Goal: Transaction & Acquisition: Purchase product/service

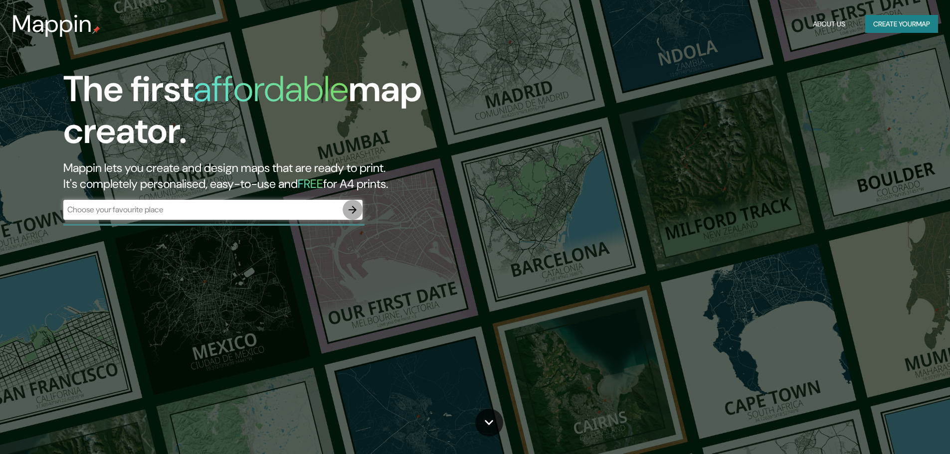
click at [352, 208] on icon "button" at bounding box center [353, 210] width 12 height 12
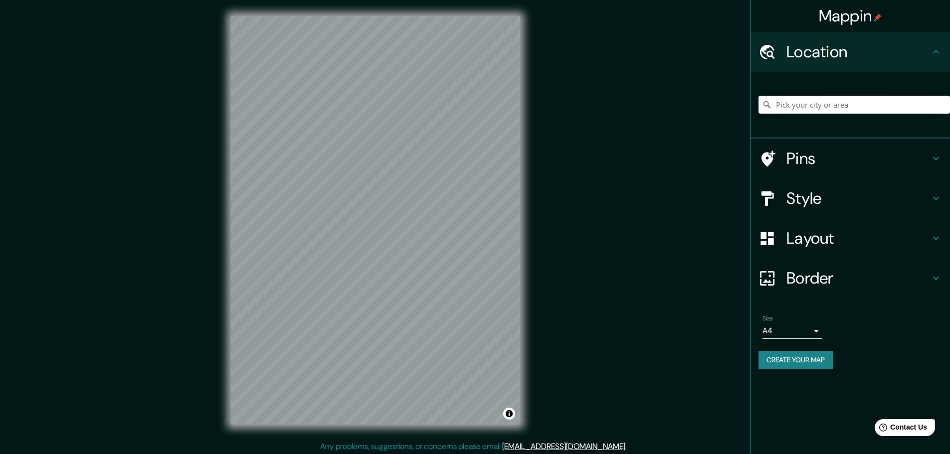
click at [797, 103] on input "Pick your city or area" at bounding box center [855, 105] width 192 height 18
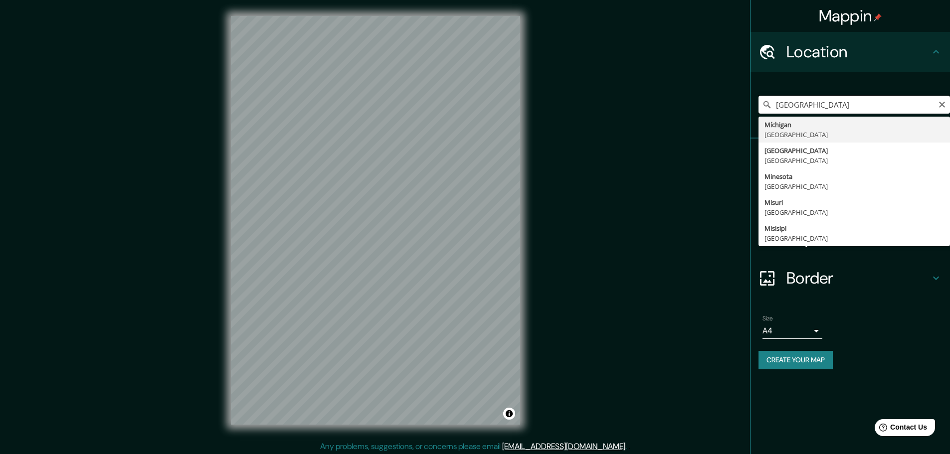
click at [808, 102] on input "MIAMI" at bounding box center [855, 105] width 192 height 18
type input "Miami, Florida, Estados Unidos"
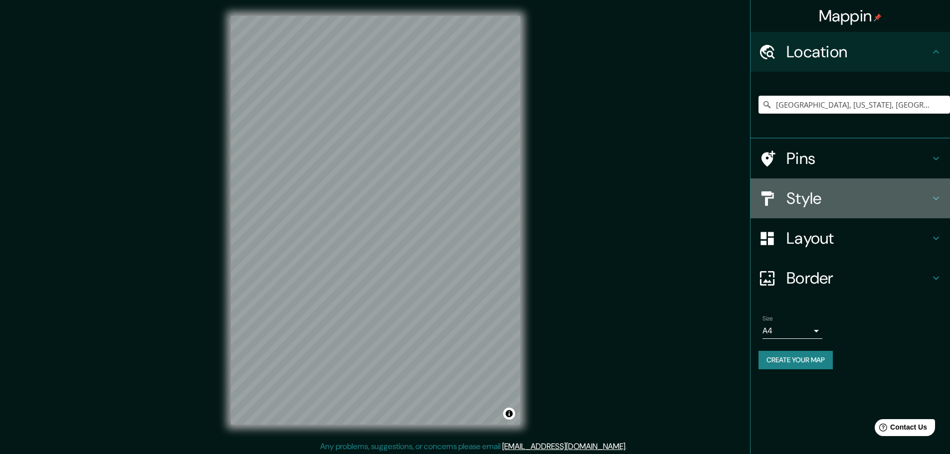
click at [788, 201] on h4 "Style" at bounding box center [859, 199] width 144 height 20
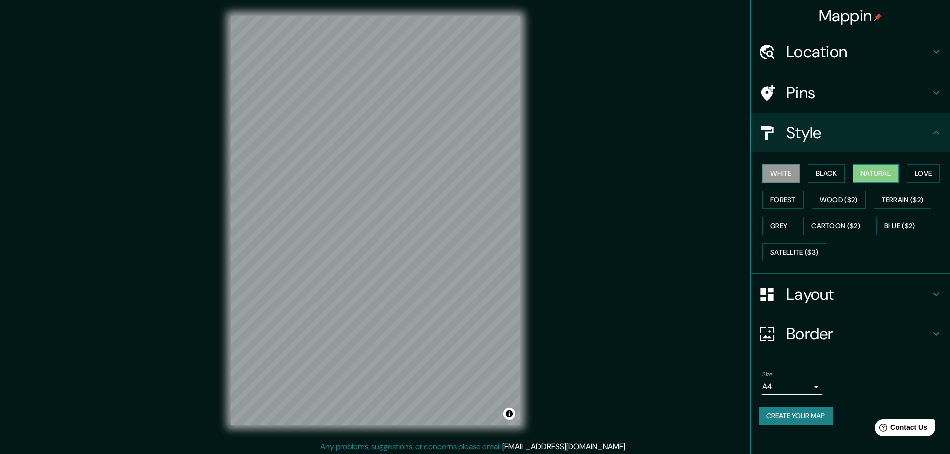
click at [861, 178] on button "Natural" at bounding box center [876, 174] width 46 height 18
click at [820, 179] on button "Black" at bounding box center [826, 174] width 37 height 18
click at [867, 170] on button "Natural" at bounding box center [876, 174] width 46 height 18
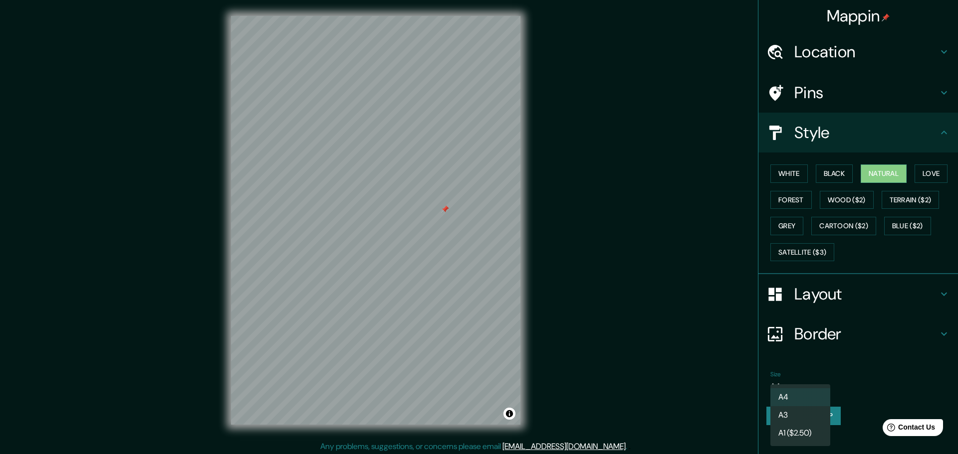
click at [816, 387] on body "Mappin Location Miami, Florida, Estados Unidos Pins Style White Black Natural L…" at bounding box center [479, 227] width 958 height 454
click at [795, 412] on li "A3" at bounding box center [800, 416] width 60 height 18
type input "a4"
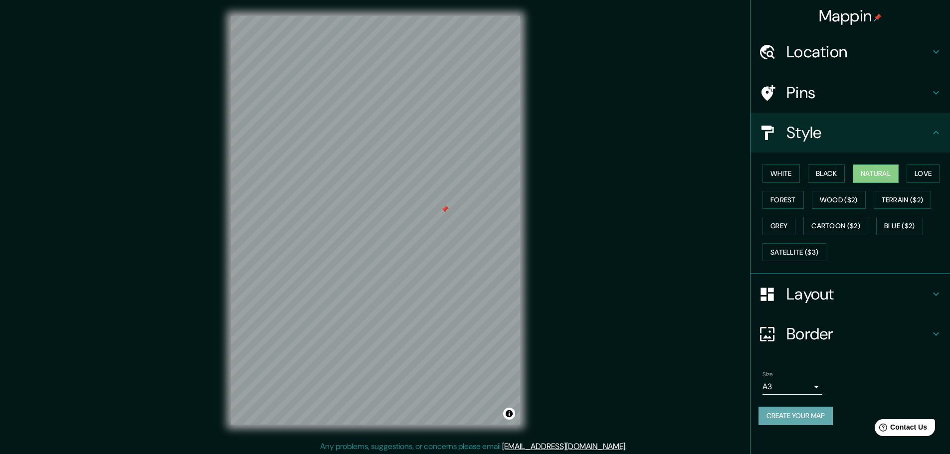
click at [794, 418] on button "Create your map" at bounding box center [796, 416] width 74 height 18
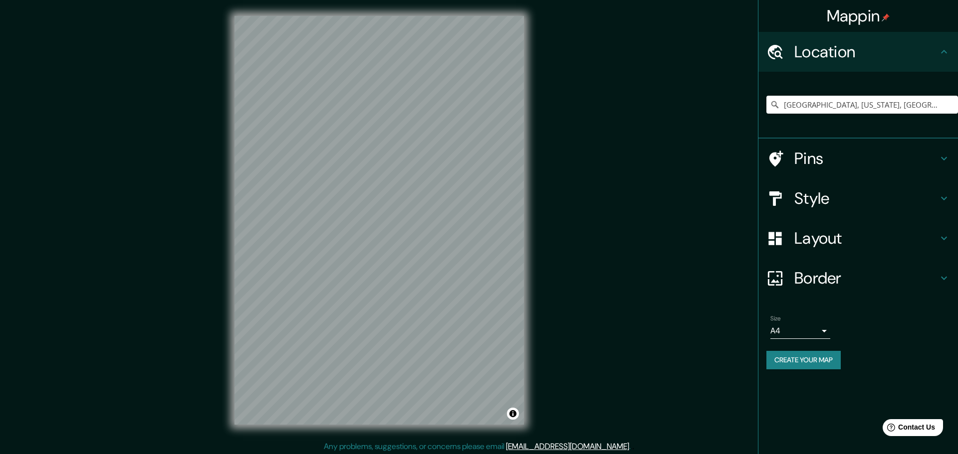
click at [813, 331] on body "Mappin Location [GEOGRAPHIC_DATA], [US_STATE], [GEOGRAPHIC_DATA] Pins Style Lay…" at bounding box center [479, 227] width 958 height 454
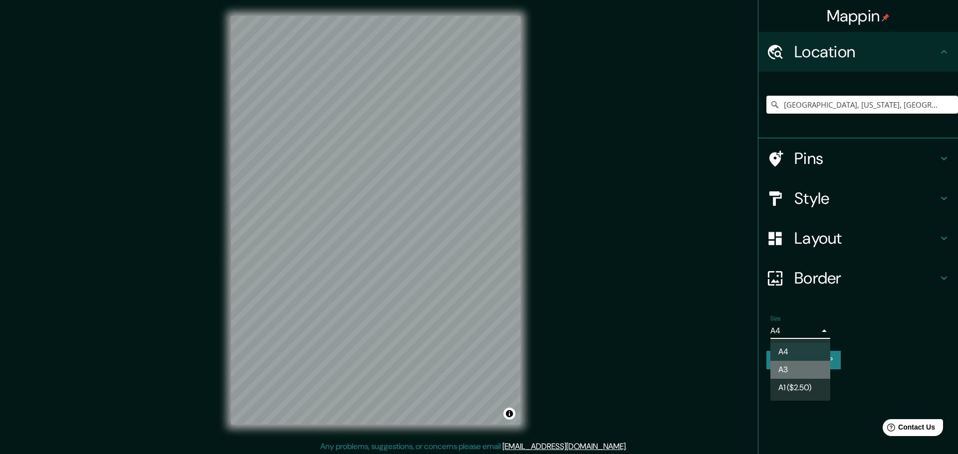
click at [801, 372] on li "A3" at bounding box center [800, 370] width 60 height 18
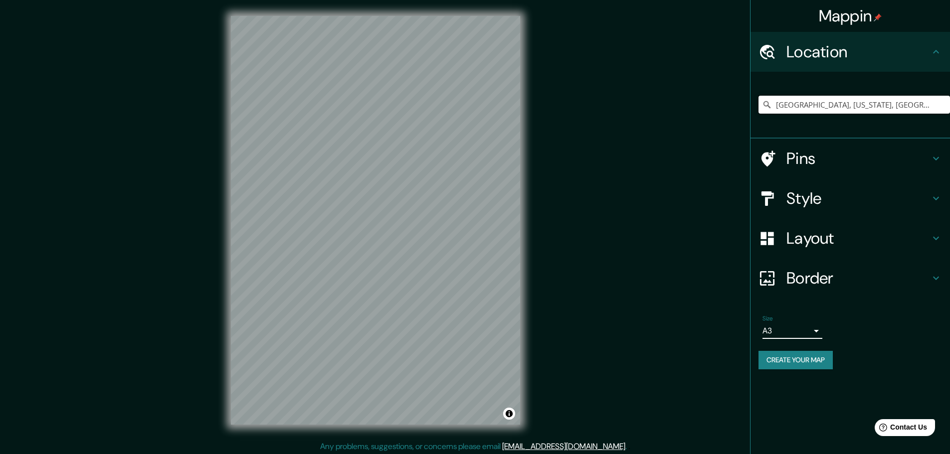
click at [893, 102] on input "Miami, Florida, Estados Unidos" at bounding box center [855, 105] width 192 height 18
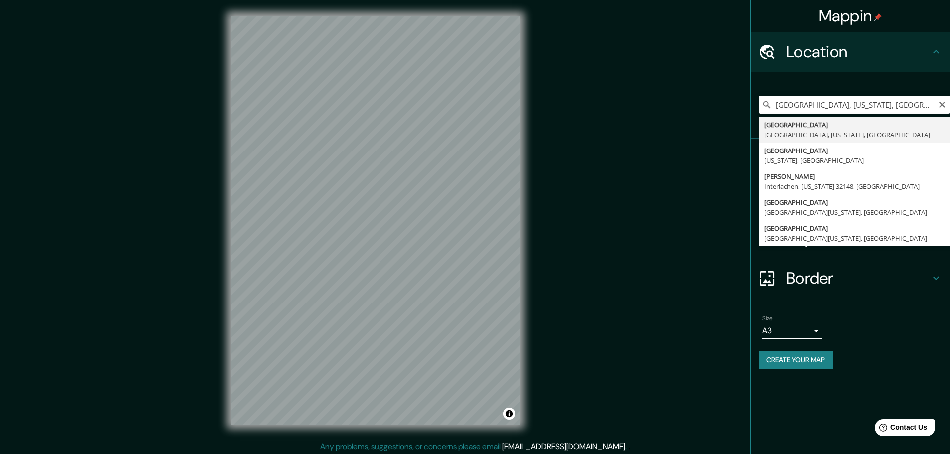
type input "Miami, Miami, Florida, Estados Unidos"
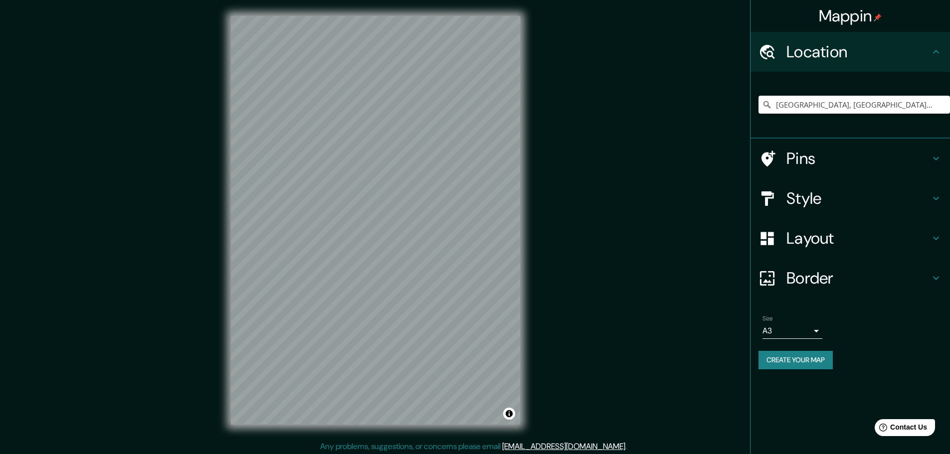
click at [831, 204] on h4 "Style" at bounding box center [859, 199] width 144 height 20
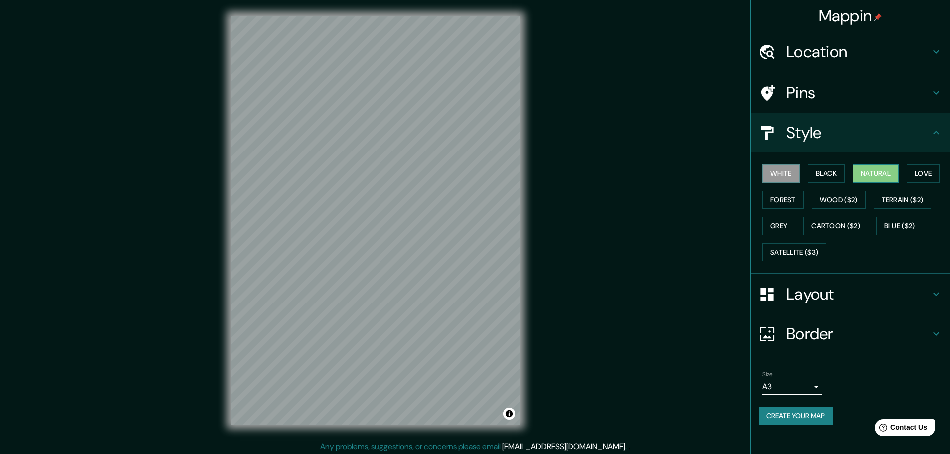
click at [872, 175] on button "Natural" at bounding box center [876, 174] width 46 height 18
click at [800, 412] on button "Create your map" at bounding box center [796, 416] width 74 height 18
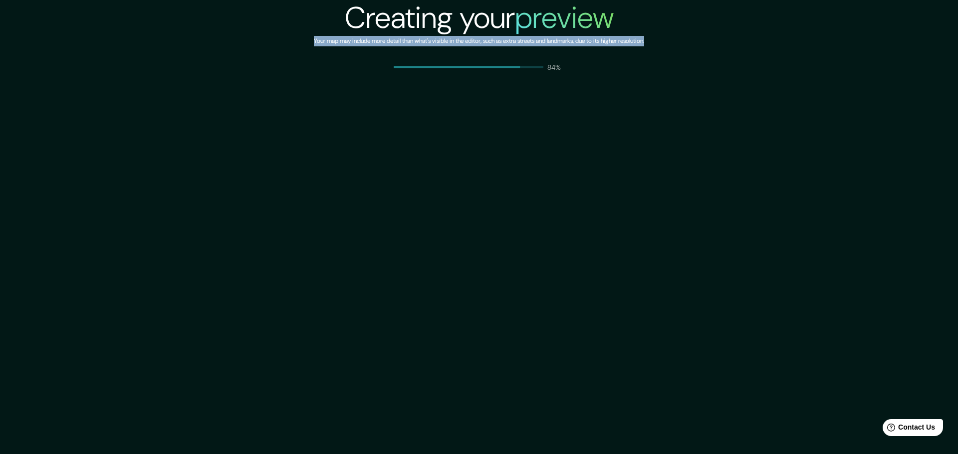
drag, startPoint x: 663, startPoint y: 37, endPoint x: 296, endPoint y: 47, distance: 367.3
click at [296, 47] on div "Creating your preview Your map may include more detail than what's visible in t…" at bounding box center [479, 36] width 958 height 72
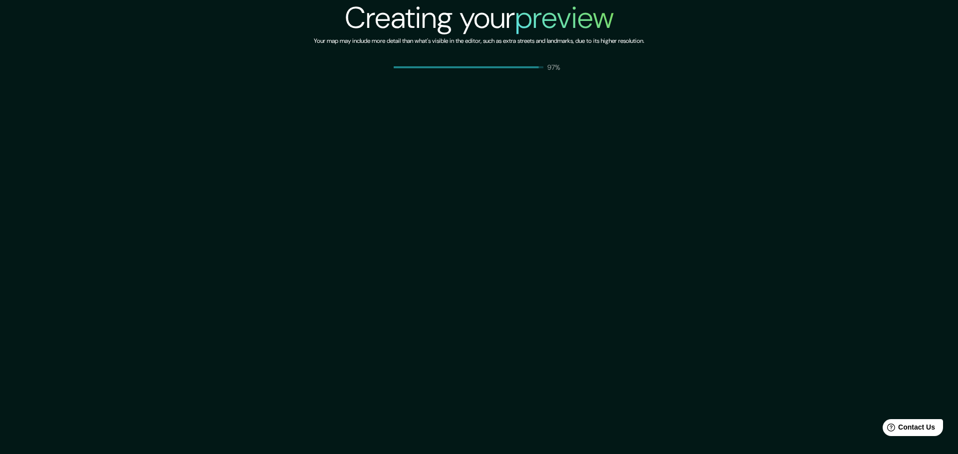
click at [557, 298] on div "Creating your preview Your map may include more detail than what's visible in t…" at bounding box center [479, 227] width 958 height 454
click at [598, 47] on div "Creating your preview Your map may include more detail than what's visible in t…" at bounding box center [479, 36] width 330 height 72
click at [479, 232] on div "Creating your preview Your map may include more detail than what's visible in t…" at bounding box center [479, 227] width 958 height 454
click at [562, 71] on p "100%" at bounding box center [555, 67] width 17 height 10
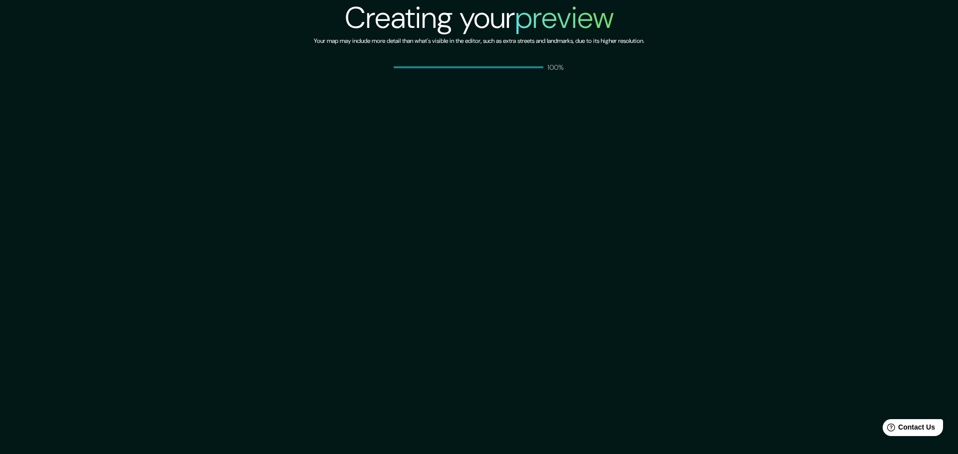
click at [565, 131] on div "Creating your preview Your map may include more detail than what's visible in t…" at bounding box center [479, 227] width 958 height 454
click at [584, 236] on div "Creating your preview Your map may include more detail than what's visible in t…" at bounding box center [479, 227] width 958 height 454
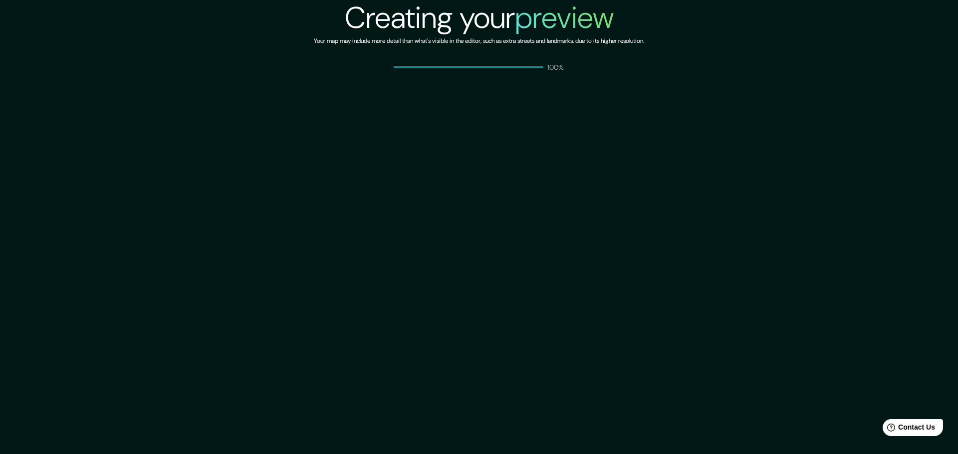
click at [473, 184] on div "Creating your preview Your map may include more detail than what's visible in t…" at bounding box center [479, 227] width 958 height 454
